Goal: Participate in discussion: Engage in conversation with other users on a specific topic

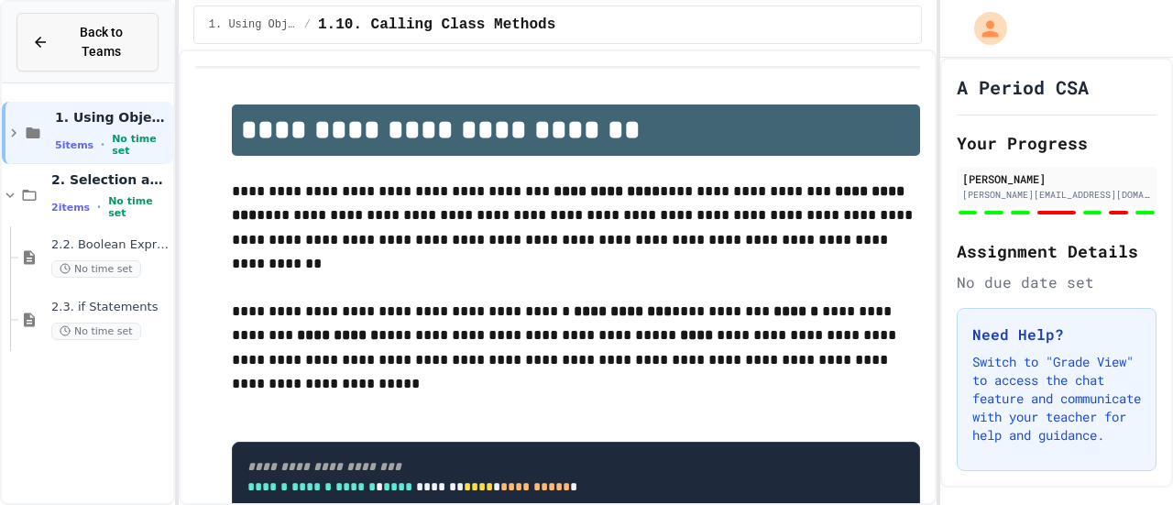
click at [42, 35] on icon at bounding box center [40, 42] width 17 height 17
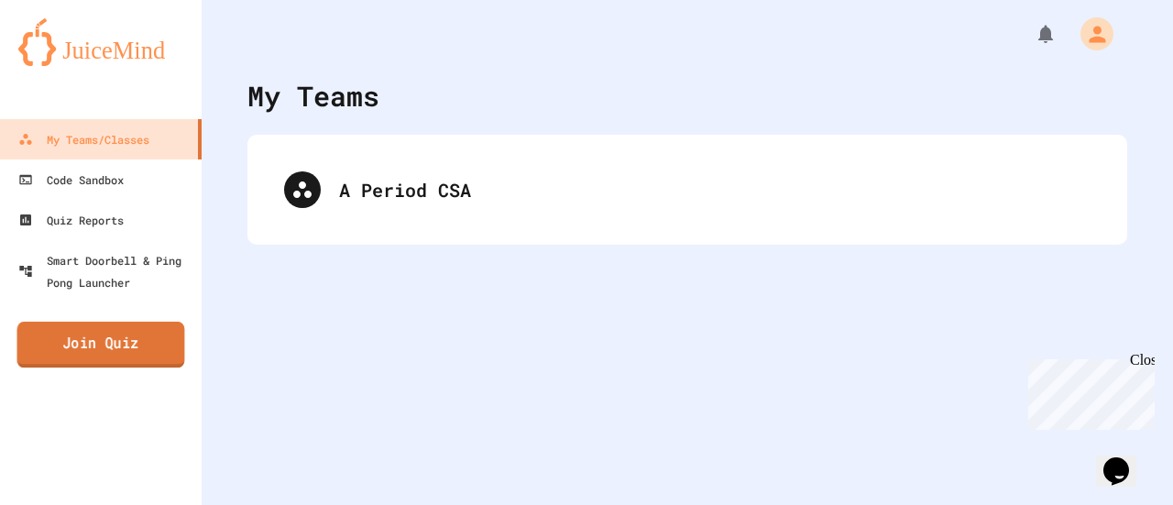
click at [145, 353] on link "Join Quiz" at bounding box center [101, 345] width 168 height 46
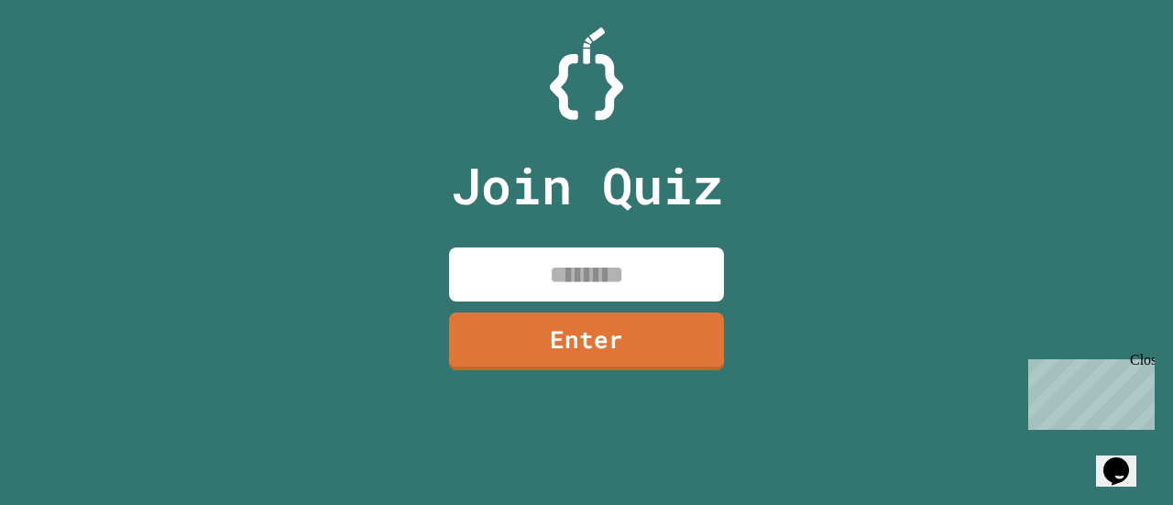
click at [543, 272] on input at bounding box center [586, 275] width 275 height 54
type input "********"
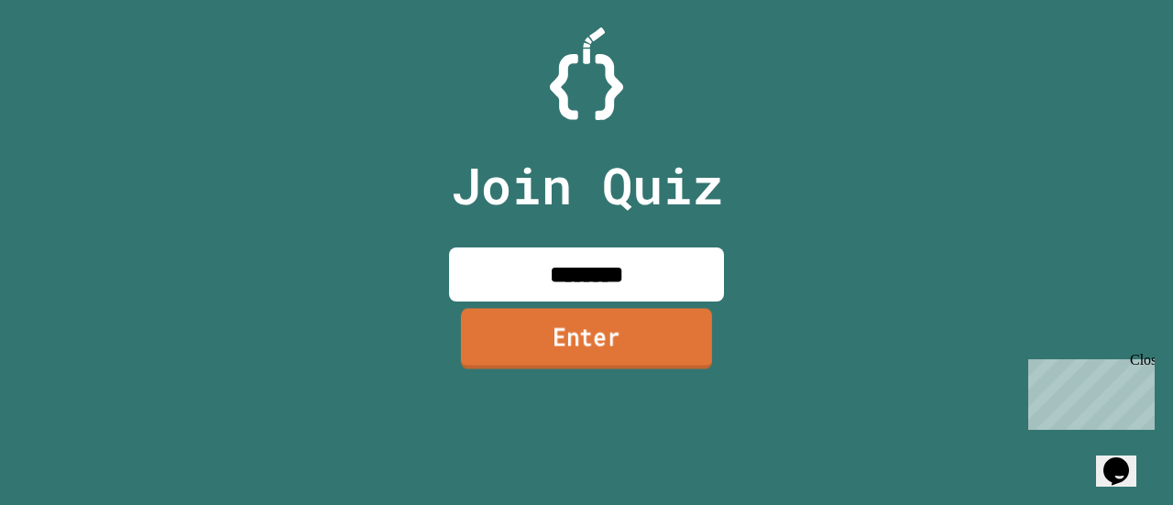
click at [578, 349] on link "Enter" at bounding box center [586, 338] width 251 height 61
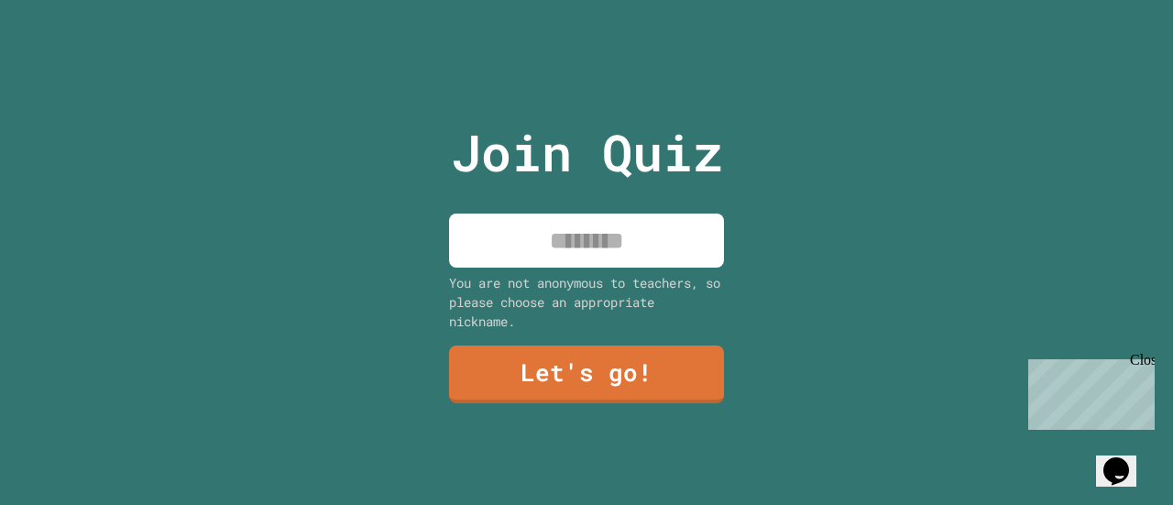
click at [607, 250] on input at bounding box center [586, 241] width 275 height 54
type input "****"
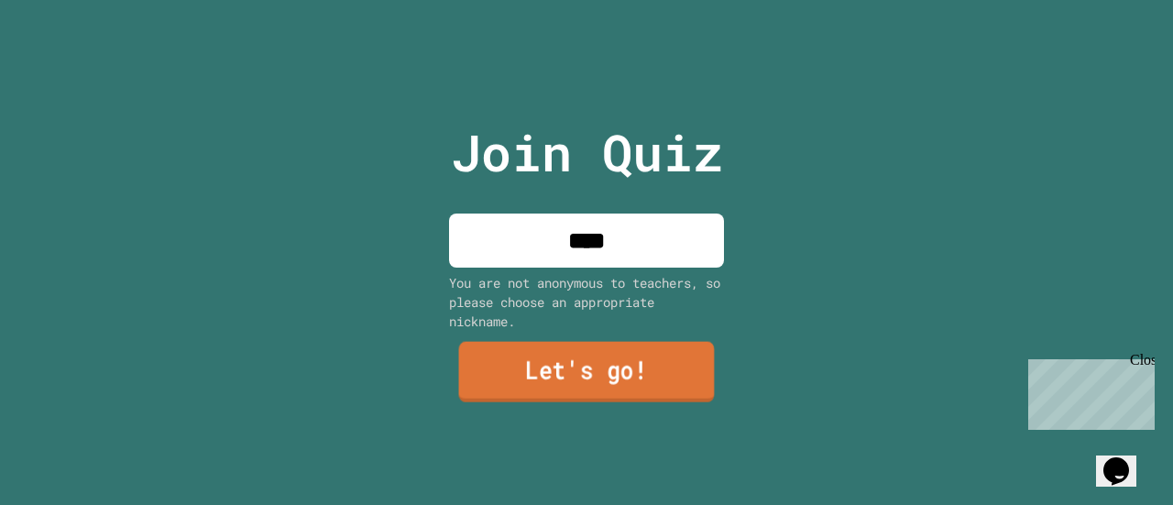
click at [578, 357] on link "Let's go!" at bounding box center [587, 372] width 256 height 61
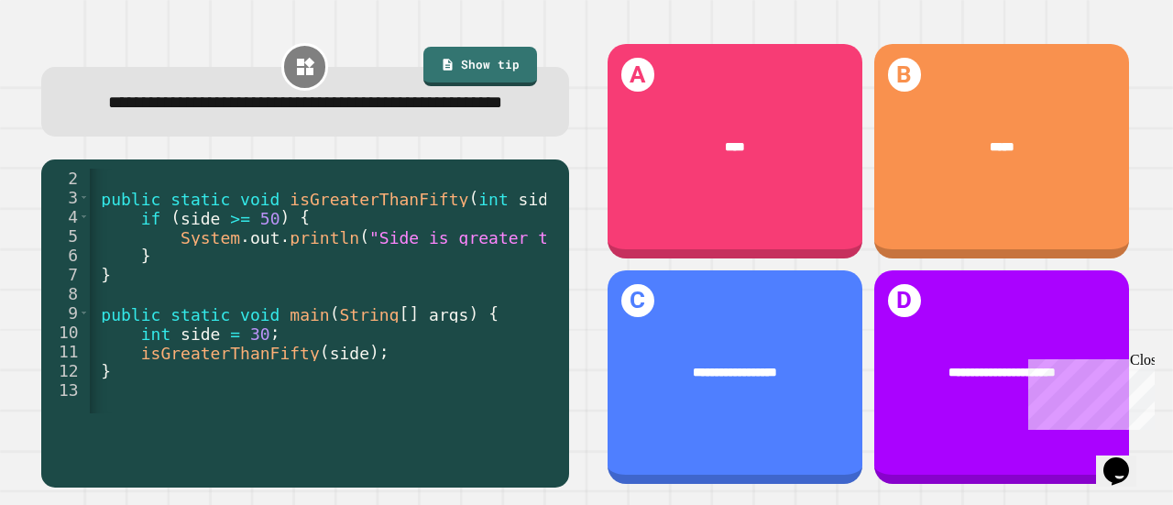
scroll to position [0, 31]
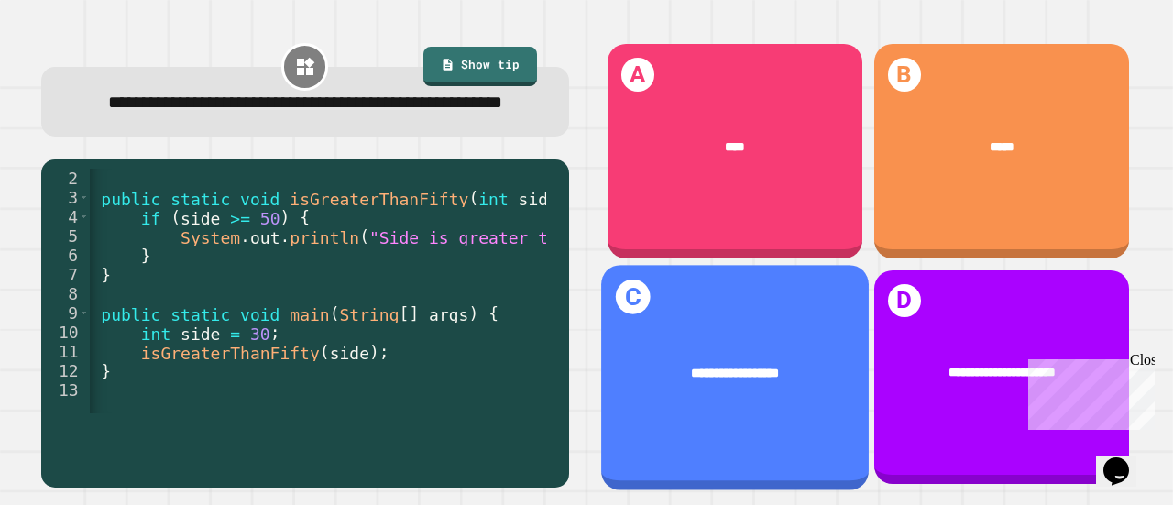
click at [628, 362] on div "**********" at bounding box center [735, 372] width 215 height 20
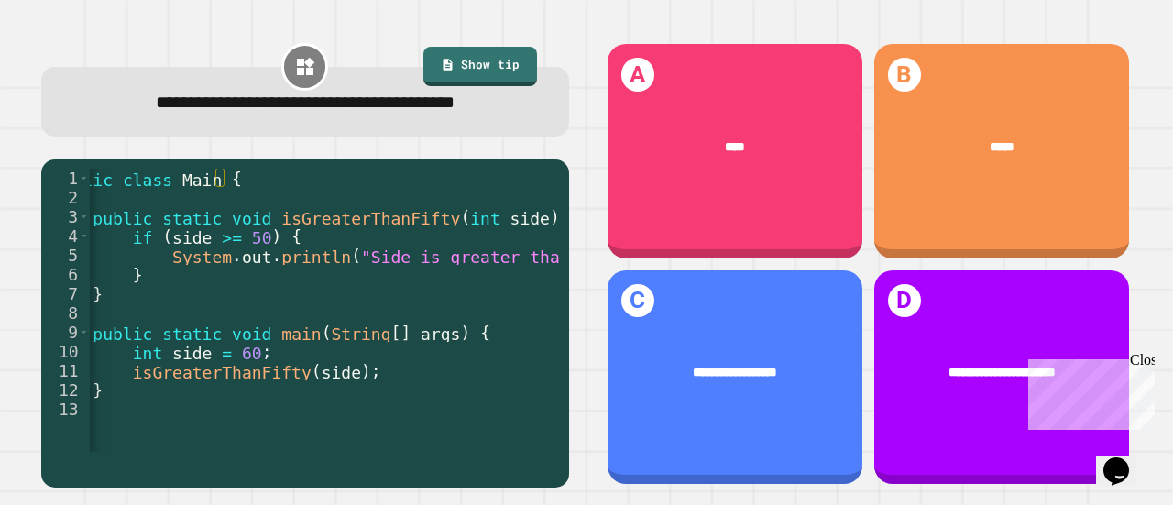
scroll to position [0, 61]
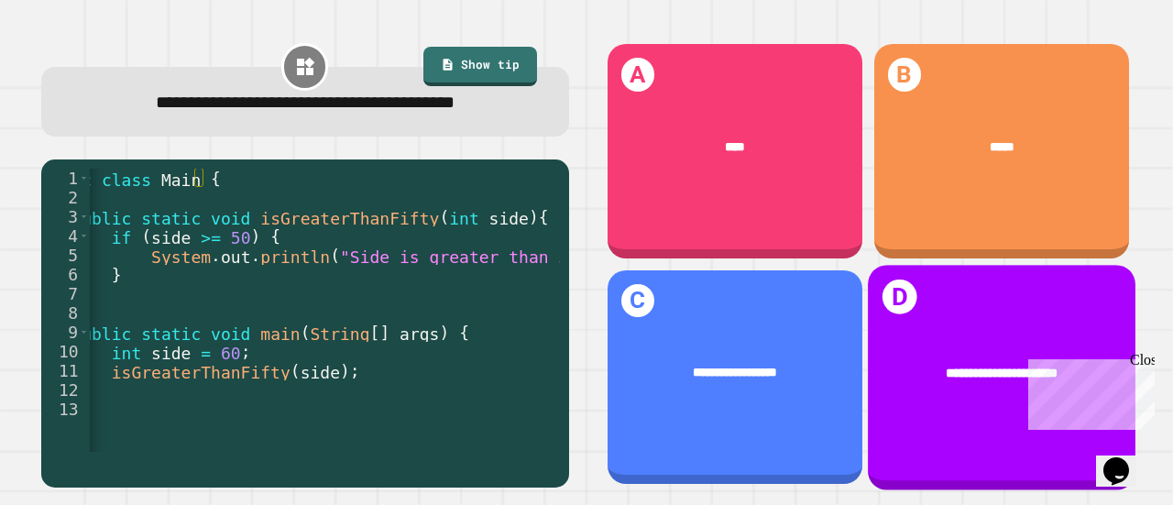
click at [905, 364] on div "**********" at bounding box center [1002, 372] width 268 height 72
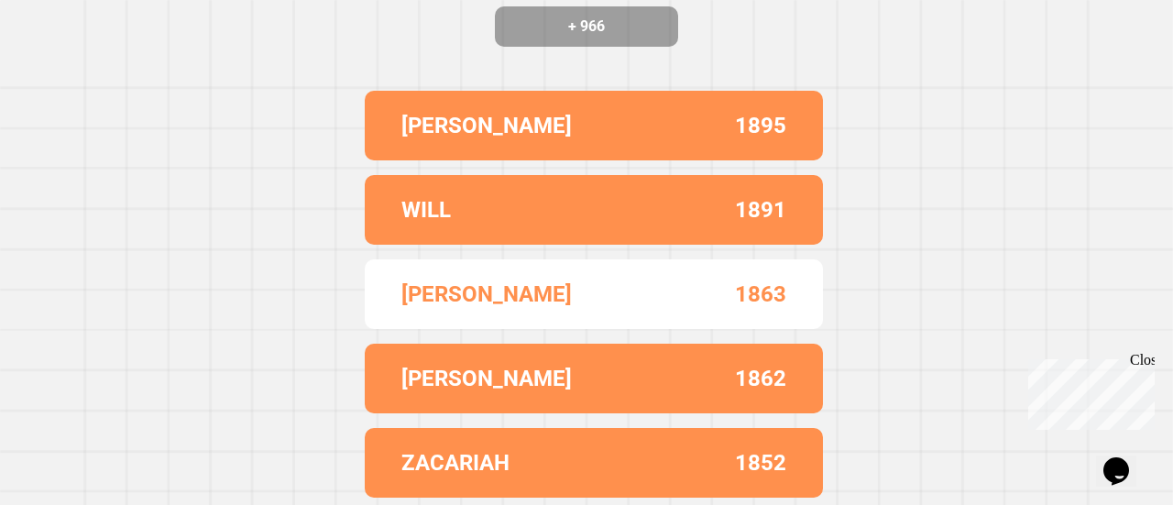
scroll to position [0, 0]
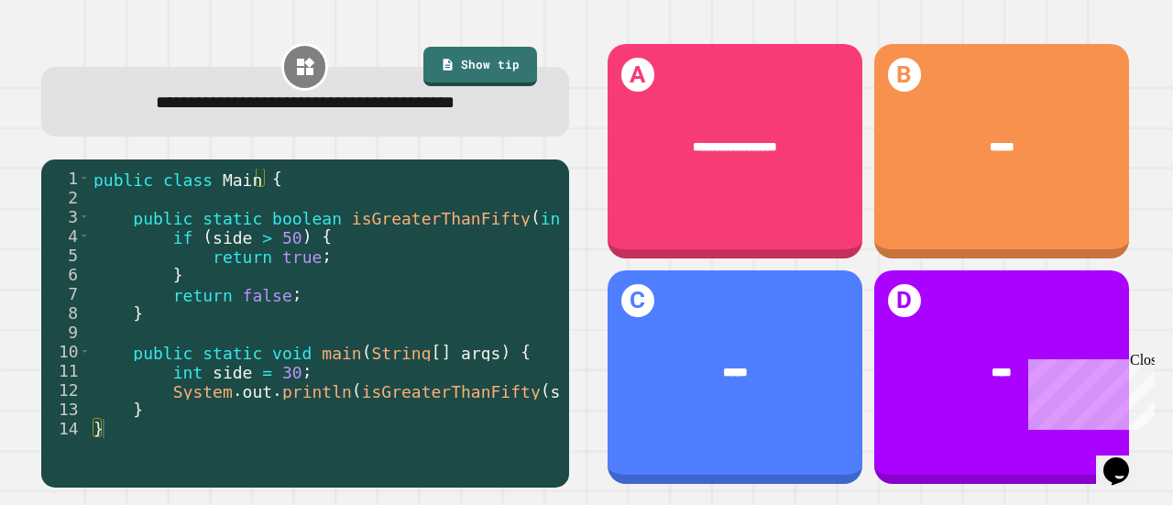
drag, startPoint x: 305, startPoint y: 449, endPoint x: 319, endPoint y: 446, distance: 14.0
click at [319, 446] on div "1 2 3 4 5 6 7 8 9 10 11 12 13 14 public class Main { public static boolean isGr…" at bounding box center [305, 324] width 528 height 328
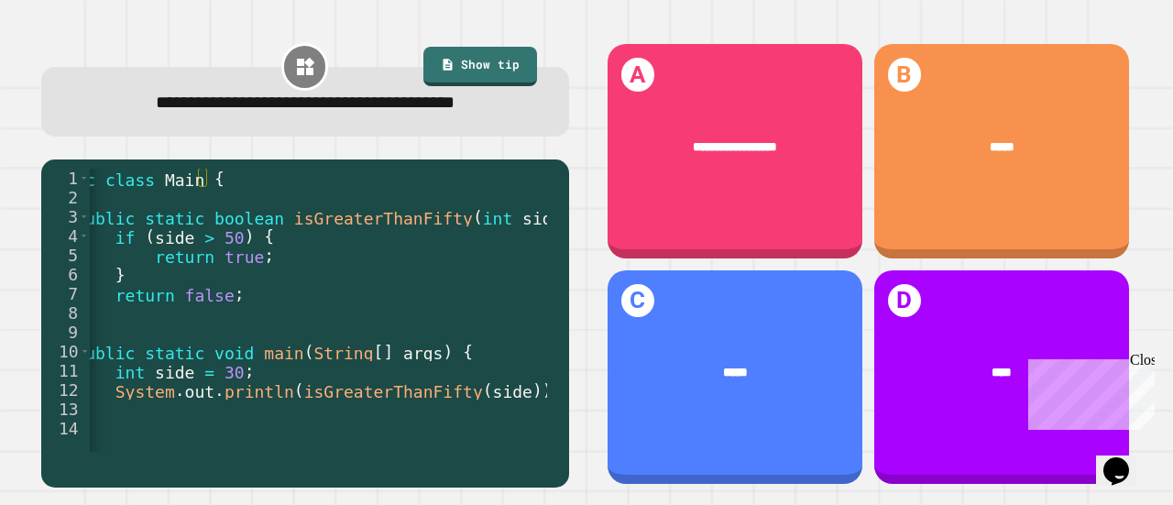
scroll to position [0, 59]
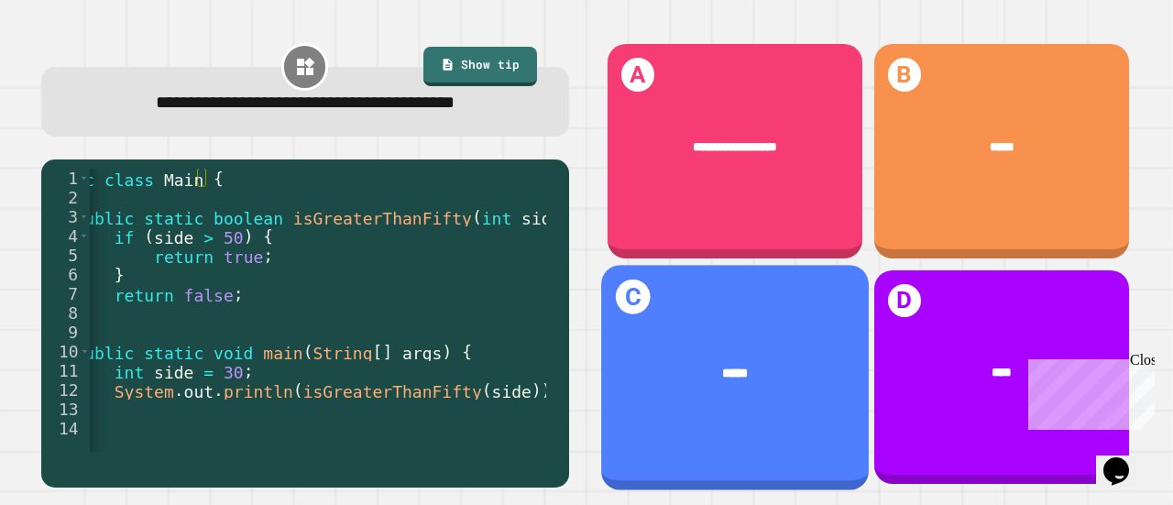
click at [664, 388] on div "C *****" at bounding box center [735, 377] width 268 height 225
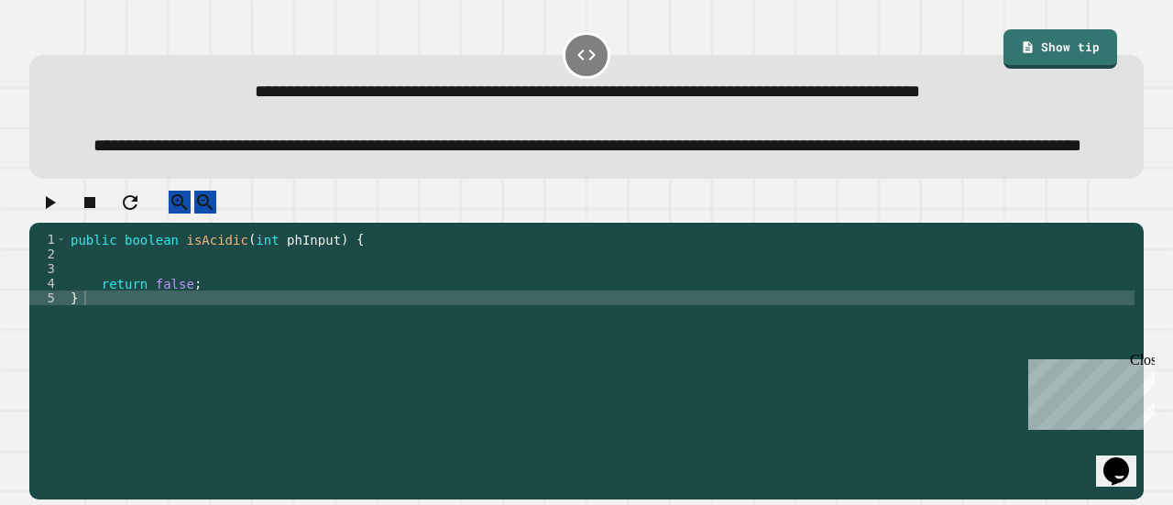
click at [478, 276] on div "1 2 3 4 5 public boolean isAcidic ( int phInput ) { return false ; } XXXXXXXXXX…" at bounding box center [586, 361] width 1115 height 277
click at [468, 306] on div "public boolean isAcidic ( int phInput ) { return false ; }" at bounding box center [601, 342] width 1068 height 220
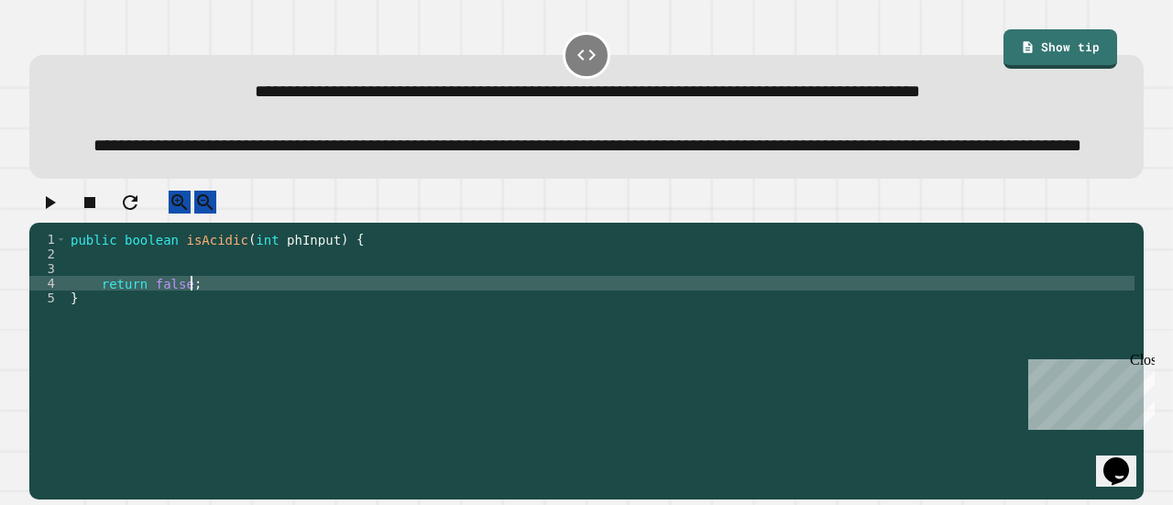
click at [466, 331] on div "public boolean isAcidic ( int phInput ) { return false ; }" at bounding box center [601, 342] width 1068 height 220
click at [455, 305] on div "public boolean isAcidic ( int phInput ) { return false ; }" at bounding box center [601, 342] width 1068 height 220
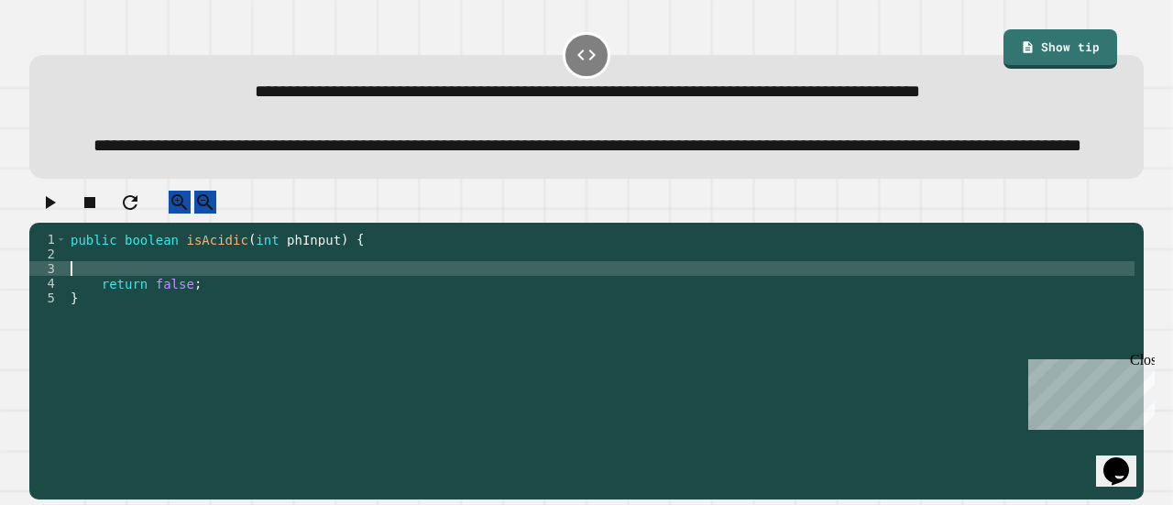
click at [460, 316] on div "public boolean isAcidic ( int phInput ) { return false ; }" at bounding box center [601, 342] width 1068 height 220
click at [1044, 60] on link "Show tip" at bounding box center [1061, 49] width 114 height 40
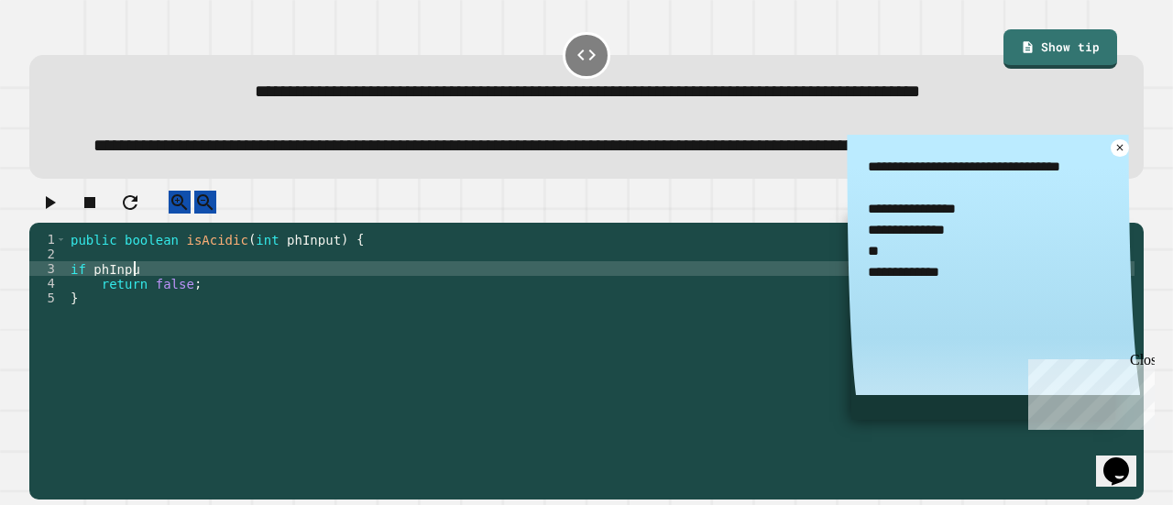
click at [186, 320] on div "public boolean isAcidic ( int phInput ) { if phInpu return false ; }" at bounding box center [601, 342] width 1068 height 220
click at [186, 320] on div "public boolean isAcidic ( int phInput ) { if ( phInput < 7 ) return false ; }" at bounding box center [601, 342] width 1068 height 220
click at [154, 318] on div "public boolean isAcidic ( int phInput ) { if ( phInput < 7 ) return false ; }" at bounding box center [601, 342] width 1068 height 220
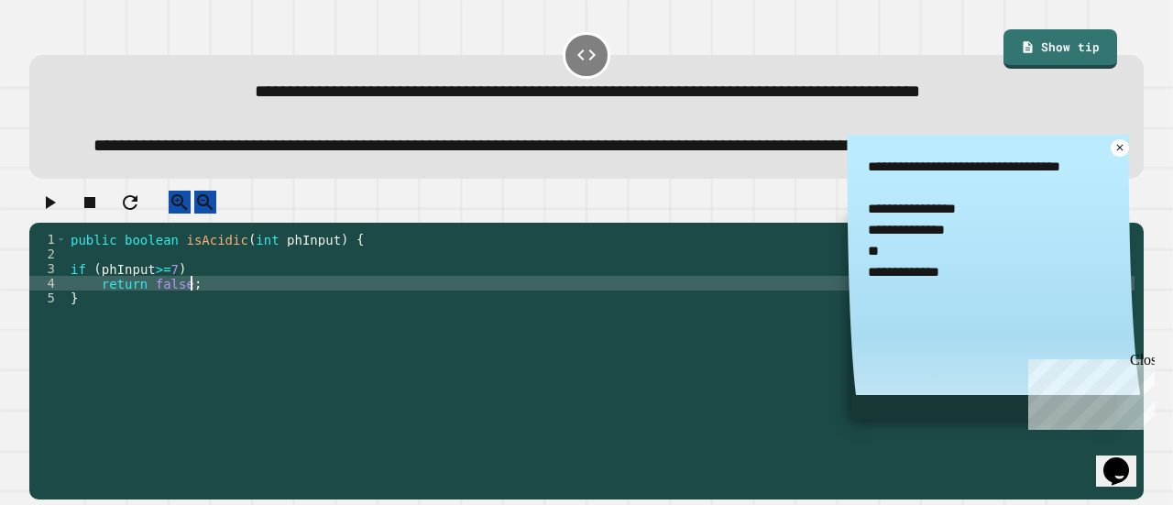
click at [286, 329] on div "public boolean isAcidic ( int phInput ) { if ( phInput >= 7 ) return false ; }" at bounding box center [601, 342] width 1068 height 220
type textarea "**********"
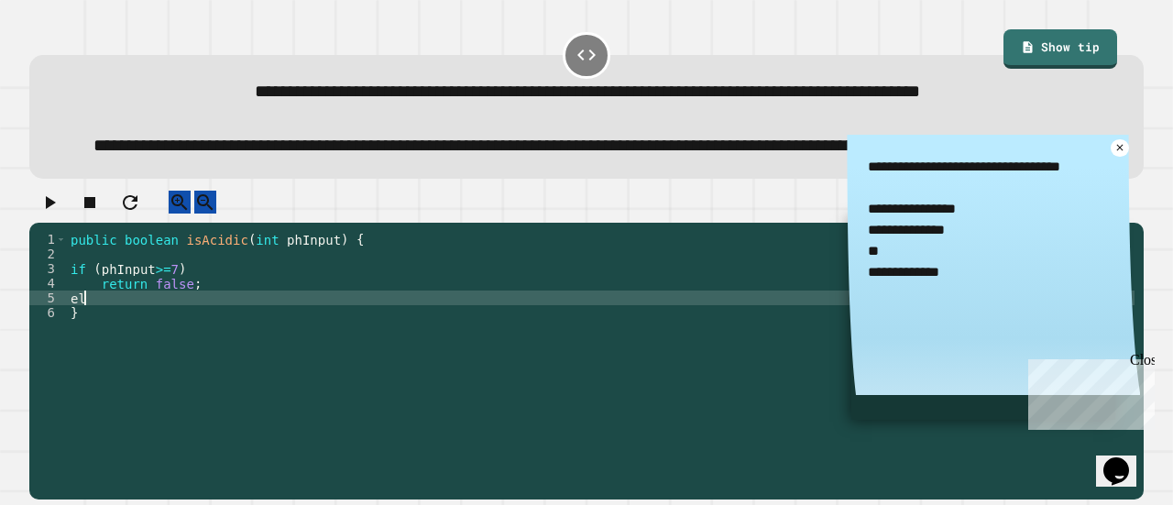
scroll to position [0, 0]
type textarea "****"
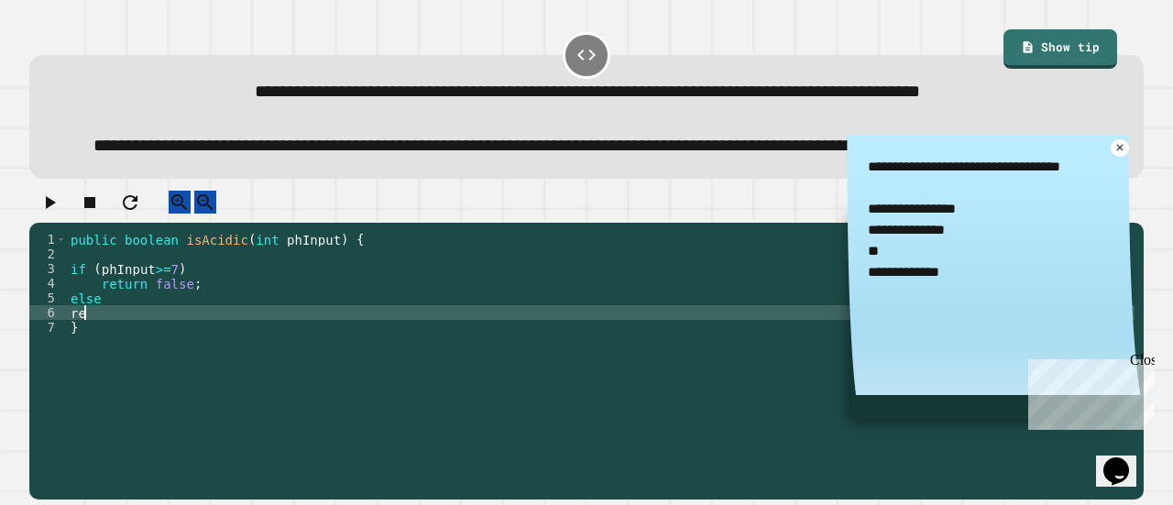
type textarea "*"
type textarea "**********"
click at [61, 214] on icon "button" at bounding box center [50, 203] width 22 height 22
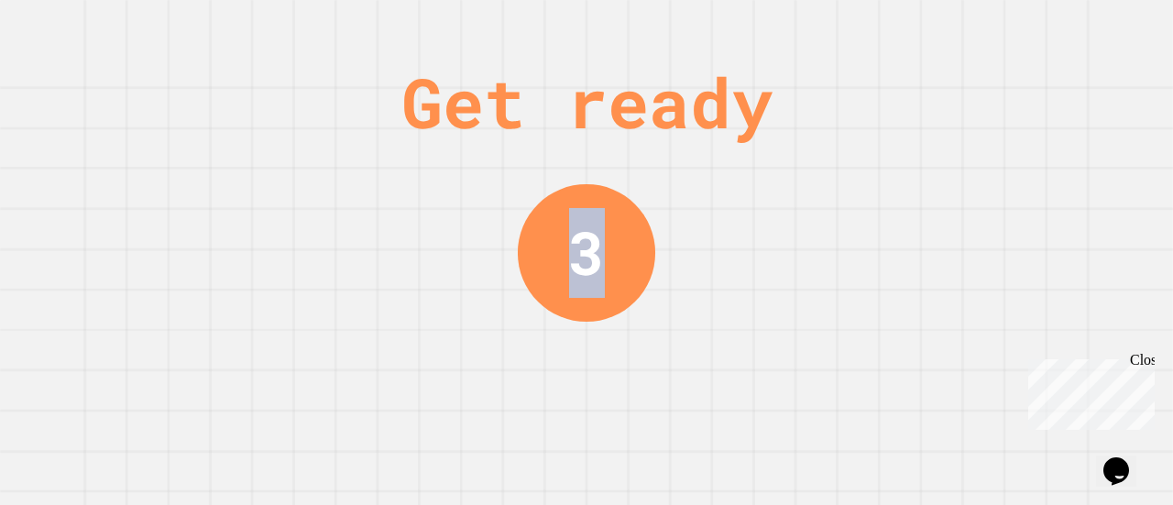
drag, startPoint x: 624, startPoint y: 273, endPoint x: 458, endPoint y: 234, distance: 170.5
click at [458, 234] on div "Get ready 3" at bounding box center [586, 252] width 1173 height 505
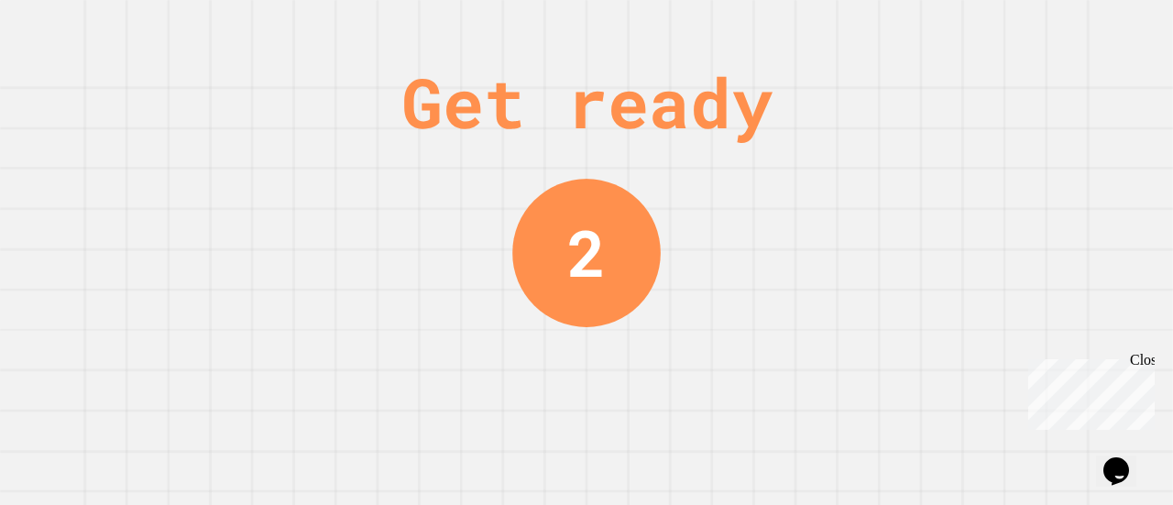
click at [759, 274] on div "Get ready 2" at bounding box center [586, 252] width 1173 height 505
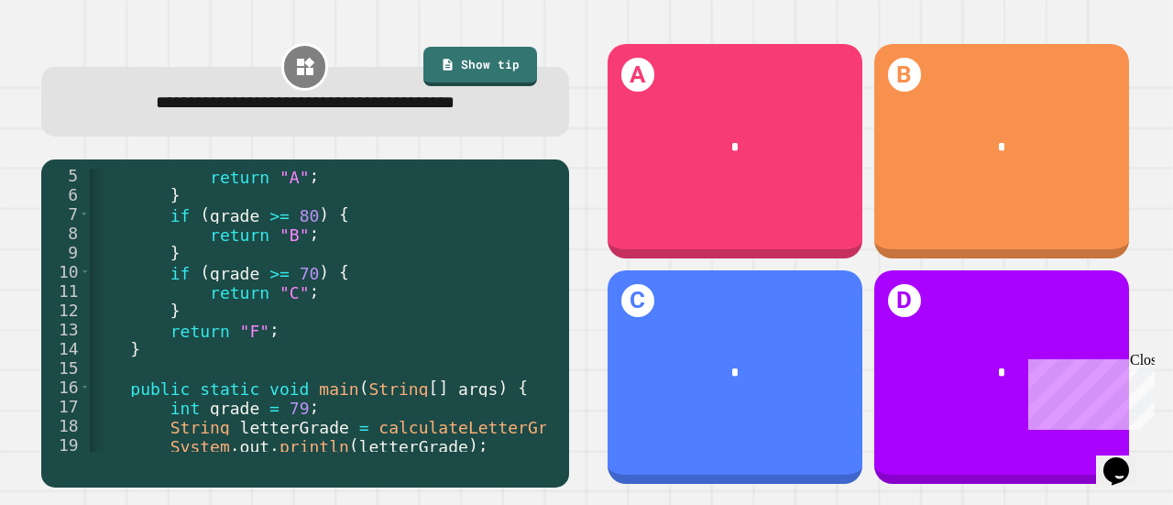
scroll to position [80, 0]
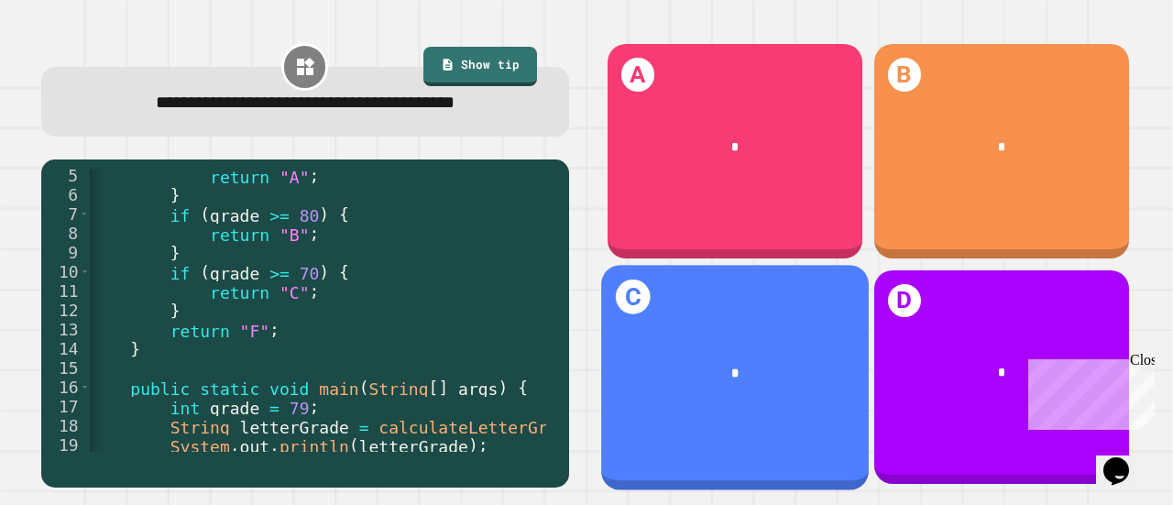
click at [705, 397] on div "C *" at bounding box center [735, 377] width 268 height 225
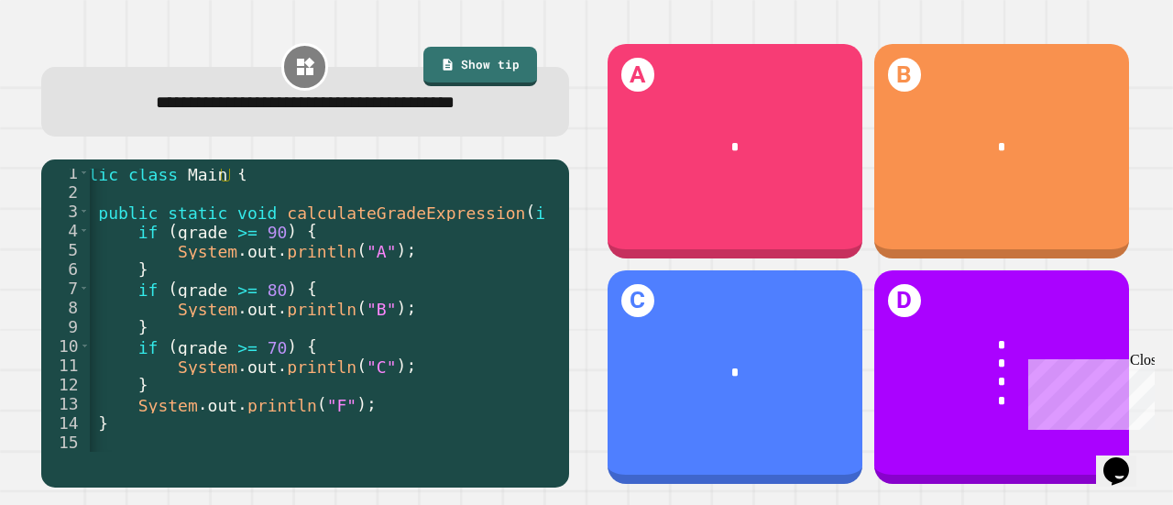
scroll to position [0, 0]
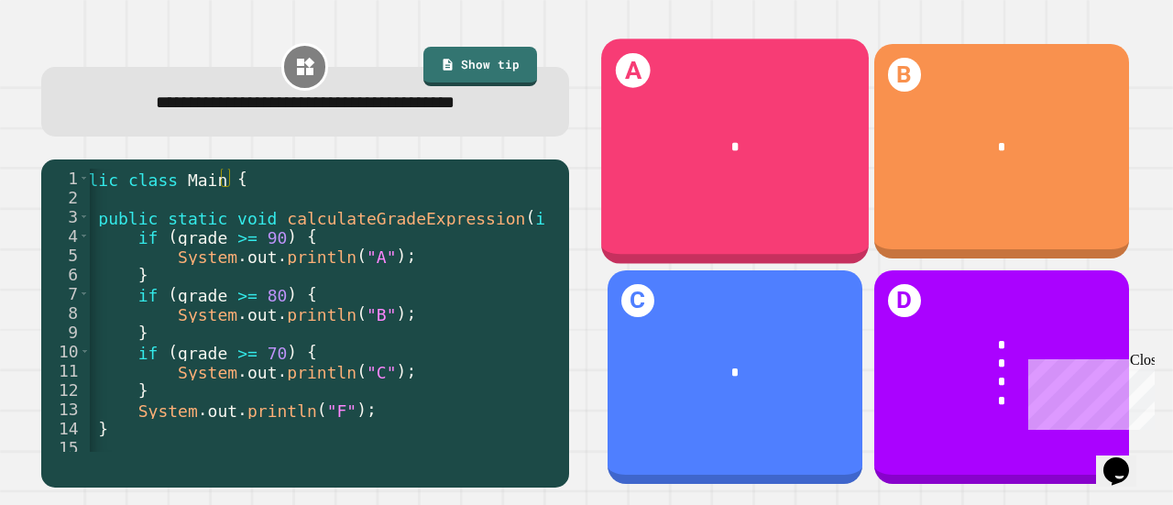
click at [759, 186] on div "A *" at bounding box center [735, 151] width 268 height 225
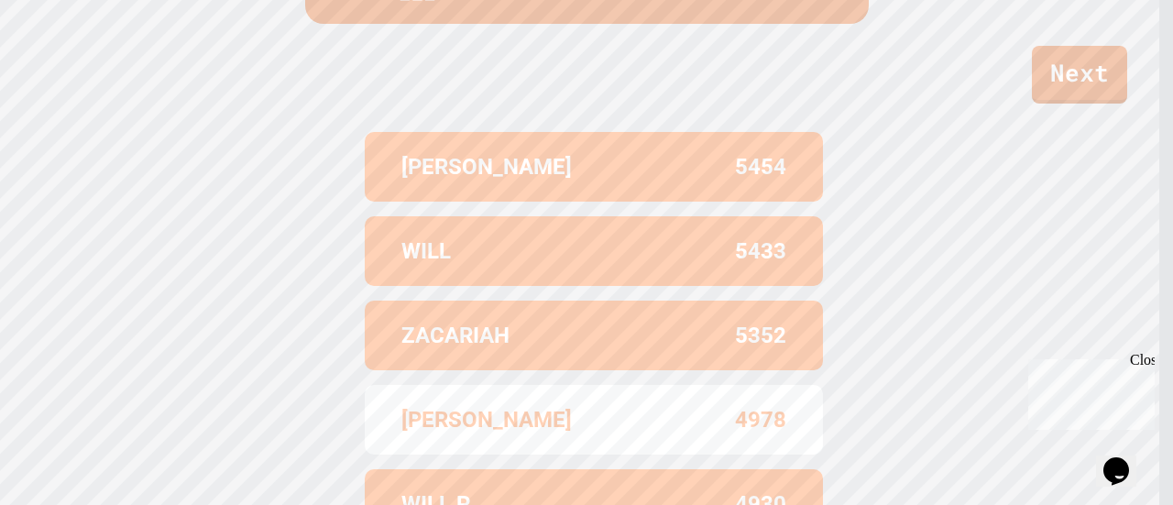
scroll to position [763, 0]
